Goal: Communication & Community: Answer question/provide support

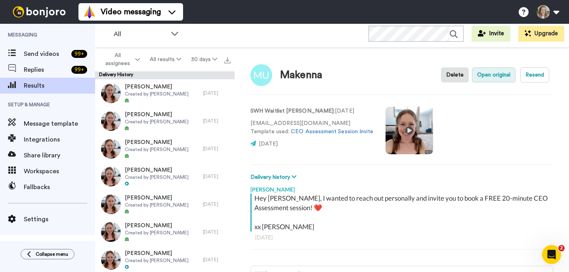
click at [490, 80] on button "Open original" at bounding box center [494, 74] width 44 height 15
click at [293, 77] on div "Makenna" at bounding box center [301, 74] width 42 height 11
click at [259, 74] on img at bounding box center [262, 75] width 22 height 22
click at [274, 180] on button "Delivery history" at bounding box center [275, 177] width 48 height 9
type textarea "x"
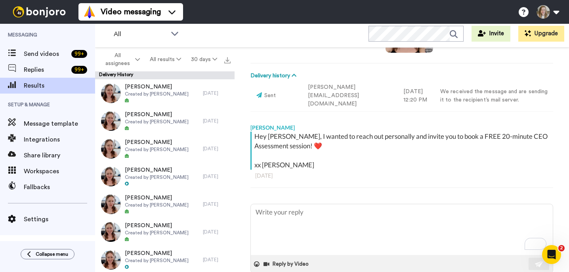
click at [282, 219] on textarea "To enrich screen reader interactions, please activate Accessibility in Grammarl…" at bounding box center [402, 229] width 302 height 51
paste textarea "bumping this to make sure it went through okay! <3 XX [PERSON_NAME]"
type textarea "bumping this to make sure it went through okay! <3 XX [PERSON_NAME]"
type textarea "x"
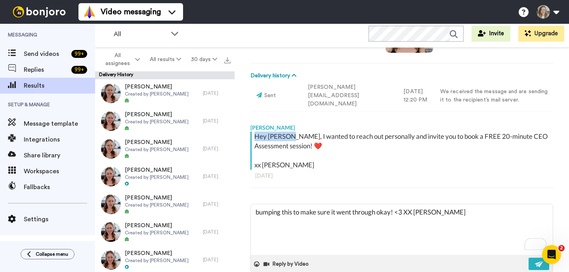
drag, startPoint x: 294, startPoint y: 128, endPoint x: 255, endPoint y: 128, distance: 38.5
click at [255, 132] on div "Hey [PERSON_NAME], I wanted to reach out personally and invite you to book a FR…" at bounding box center [403, 151] width 297 height 38
copy div "Hey [PERSON_NAME]"
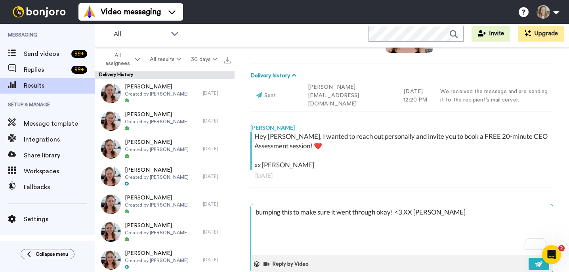
click at [259, 205] on textarea "bumping this to make sure it went through okay! <3 XX [PERSON_NAME]" at bounding box center [402, 229] width 302 height 51
paste textarea "Hey [PERSON_NAME]"
type textarea "Hey [PERSON_NAME] this to make sure it went through okay! <3 XX [PERSON_NAME]"
type textarea "x"
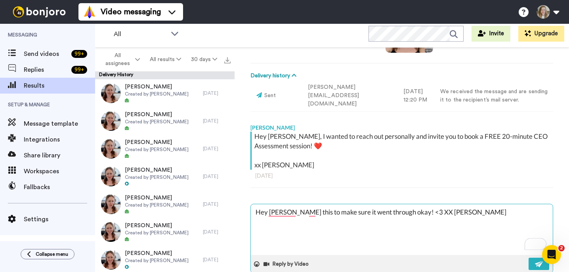
type textarea "Hey [PERSON_NAME], this to make sure it went through okay! <3 XX [PERSON_NAME]"
type textarea "x"
type textarea "Hey [PERSON_NAME], this to make sure it went through okay! <3 XX [PERSON_NAME]"
type textarea "x"
type textarea "Hey [PERSON_NAME], h this to make sure it went through okay! <3 XX [PERSON_NAME]"
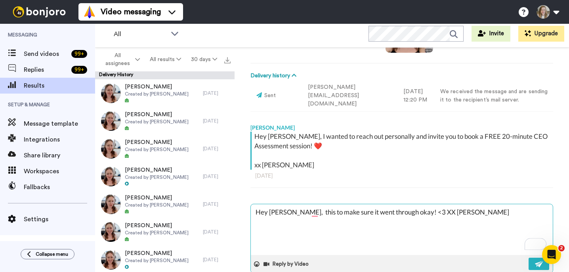
type textarea "x"
type textarea "Hey [PERSON_NAME], hu this to make sure it went through okay! <3 XX [PERSON_NAM…"
type textarea "x"
type textarea "Hey [PERSON_NAME], hum this to make sure it went through okay! <3 XX [PERSON_NA…"
type textarea "x"
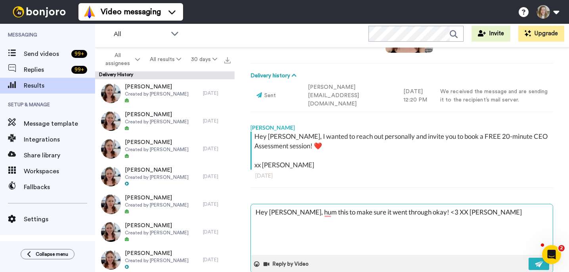
type textarea "Hey [PERSON_NAME], hu this to make sure it went through okay! <3 XX [PERSON_NAM…"
type textarea "x"
type textarea "Hey [PERSON_NAME], h this to make sure it went through okay! <3 XX [PERSON_NAME]"
type textarea "x"
type textarea "Hey [PERSON_NAME], this to make sure it went through okay! <3 XX [PERSON_NAME]"
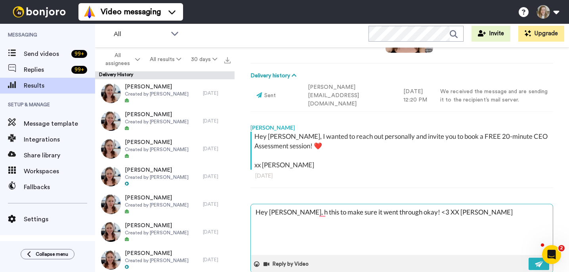
type textarea "x"
type textarea "Hey [PERSON_NAME], b this to make sure it went through okay! <3 XX [PERSON_NAME]"
type textarea "x"
type textarea "Hey [PERSON_NAME], bu this to make sure it went through okay! <3 XX [PERSON_NAM…"
type textarea "x"
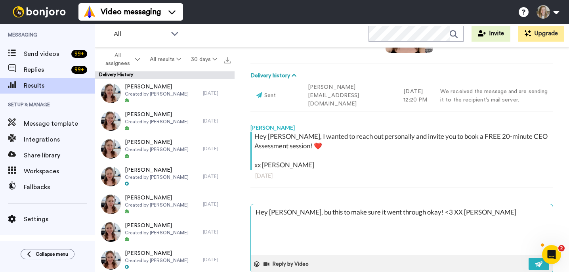
type textarea "Hey [PERSON_NAME], bum this to make sure it went through okay! <3 XX [PERSON_NA…"
type textarea "x"
type textarea "Hey [PERSON_NAME], bump this to make sure it went through okay! <3 XX [PERSON_N…"
type textarea "x"
type textarea "Hey [PERSON_NAME], bumpi this to make sure it went through okay! <3 XX [PERSON_…"
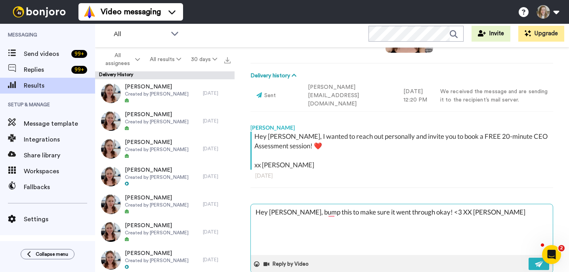
type textarea "x"
type textarea "Hey [PERSON_NAME], bumpin this to make sure it went through okay! <3 XX [PERSON…"
type textarea "x"
type textarea "Hey [PERSON_NAME], bumping this to make sure it went through okay! <3 XX [PERSO…"
type textarea "x"
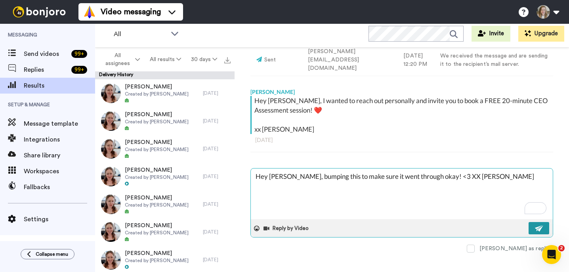
type textarea "Hey [PERSON_NAME], bumping this to make sure it went through okay! <3 XX [PERSO…"
click at [537, 225] on img at bounding box center [539, 228] width 9 height 6
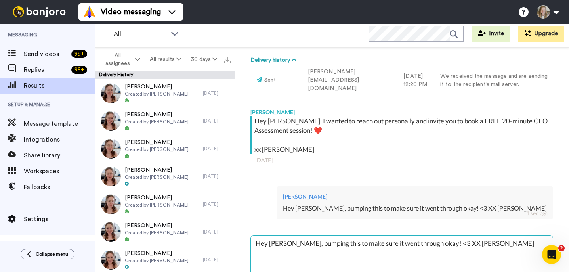
click at [451, 186] on div "[PERSON_NAME] Hey [PERSON_NAME], bumping this to make sure it went through okay…" at bounding box center [415, 202] width 277 height 33
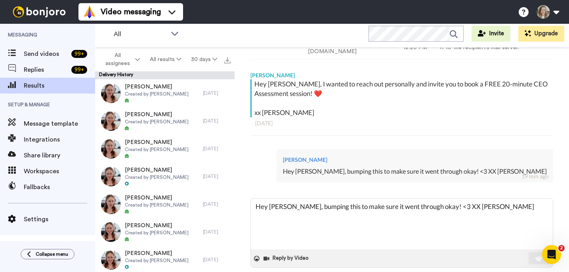
type textarea "x"
